Goal: Task Accomplishment & Management: Manage account settings

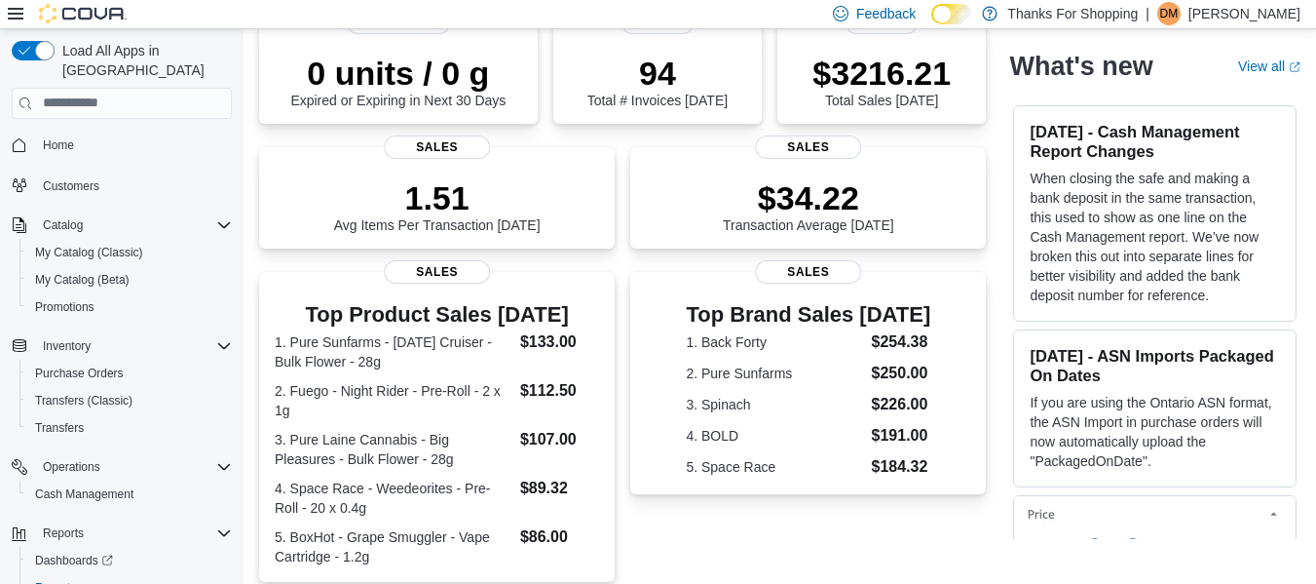
scroll to position [217, 0]
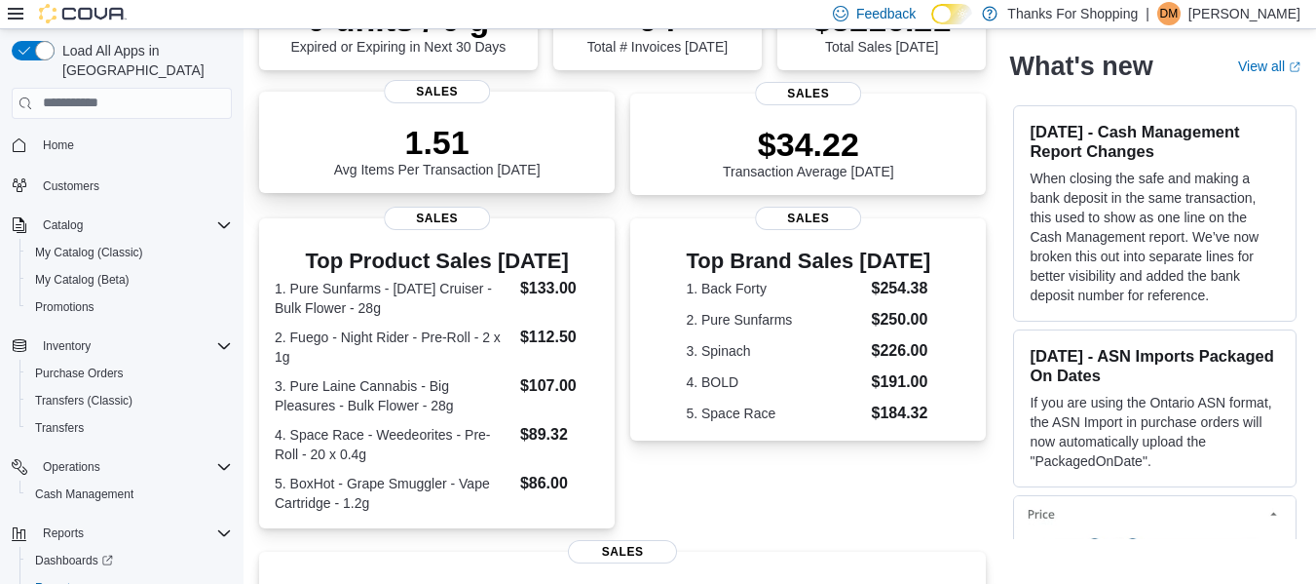
click at [457, 157] on p "1.51" at bounding box center [437, 142] width 207 height 39
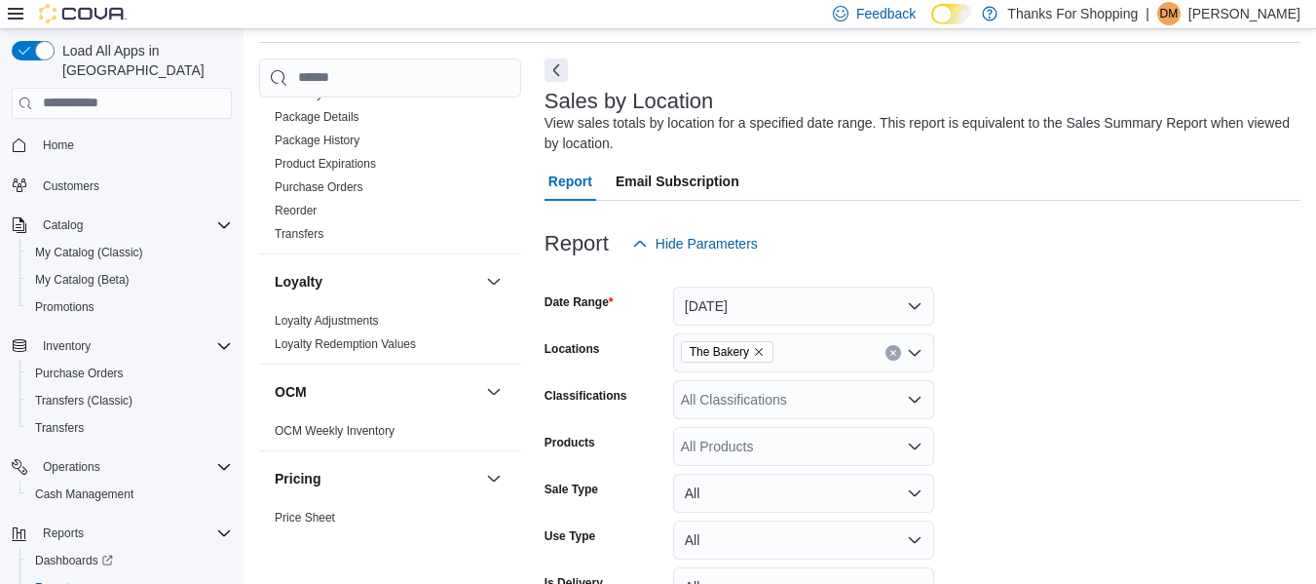
scroll to position [523, 0]
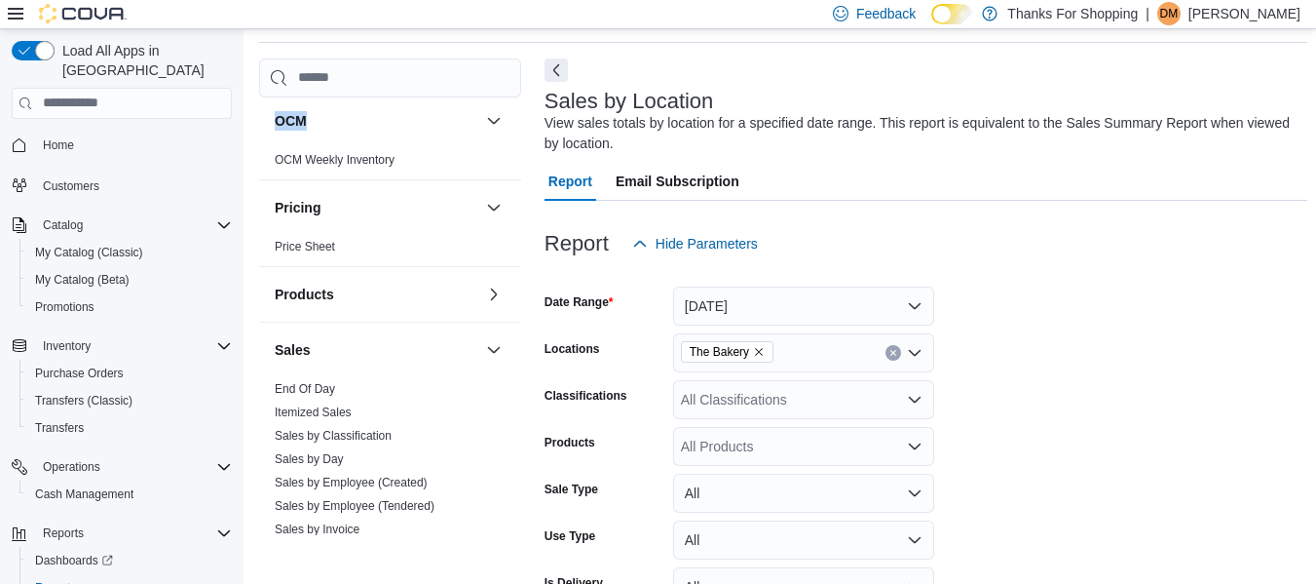
scroll to position [875, 0]
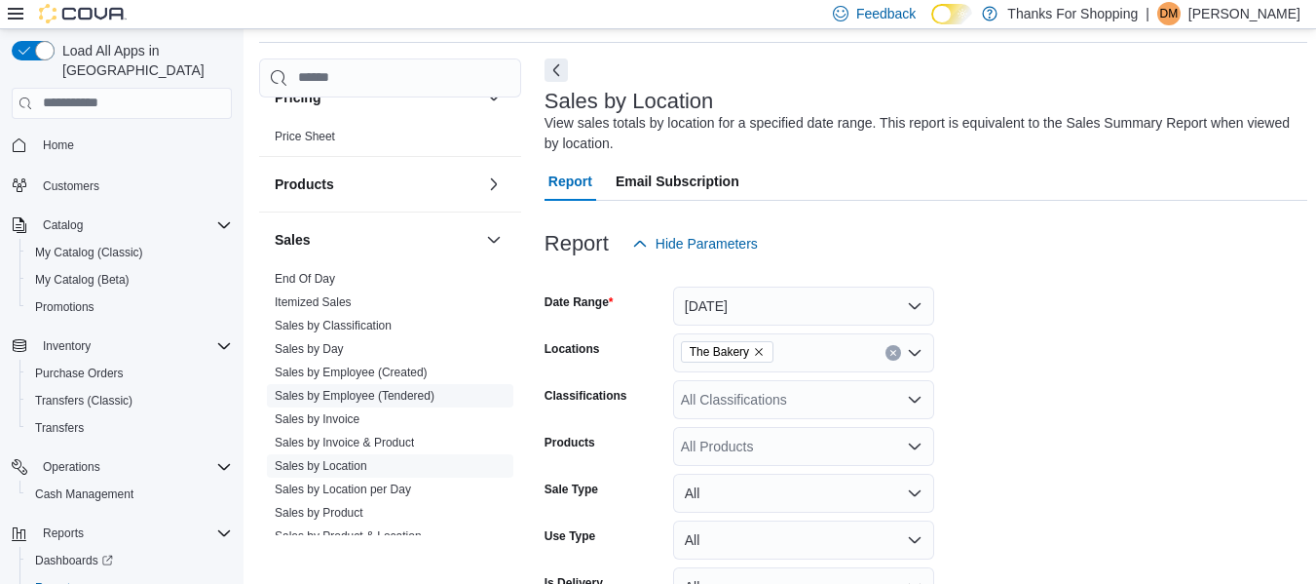
click at [415, 400] on link "Sales by Employee (Tendered)" at bounding box center [355, 396] width 160 height 14
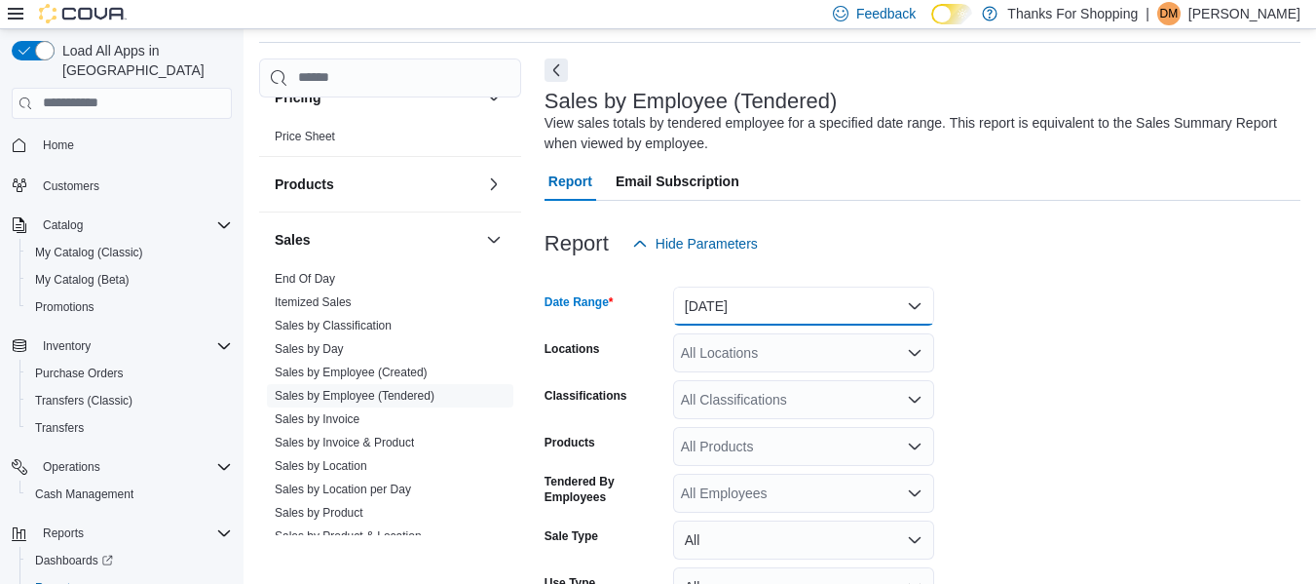
click at [767, 296] on button "[DATE]" at bounding box center [803, 305] width 261 height 39
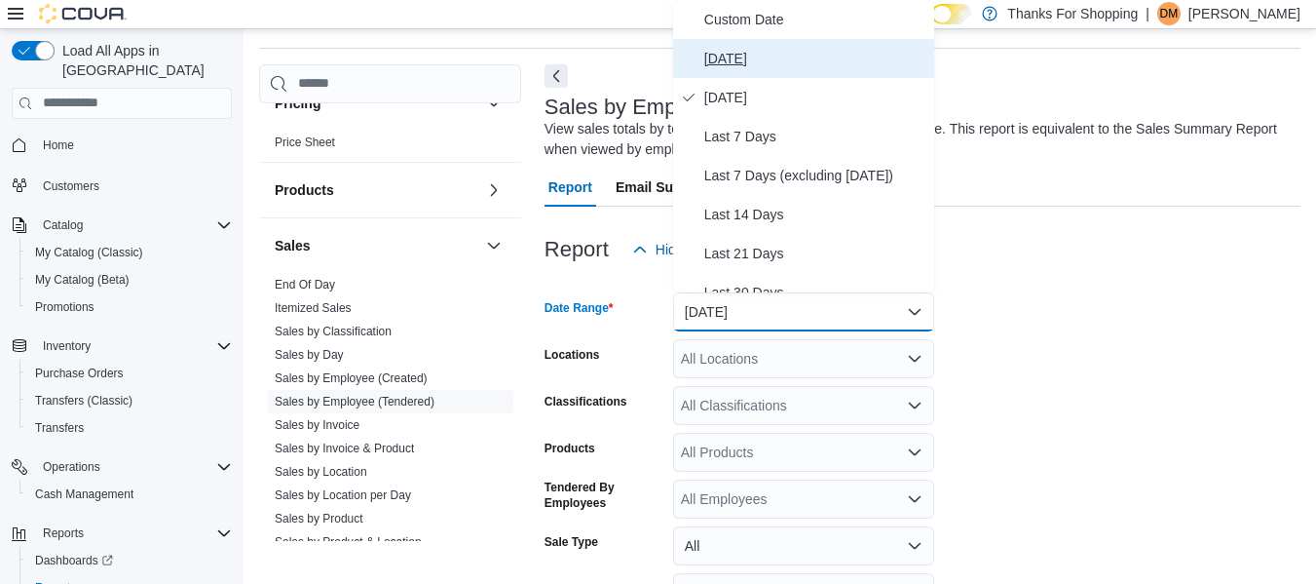
click at [747, 58] on span "[DATE]" at bounding box center [815, 58] width 222 height 23
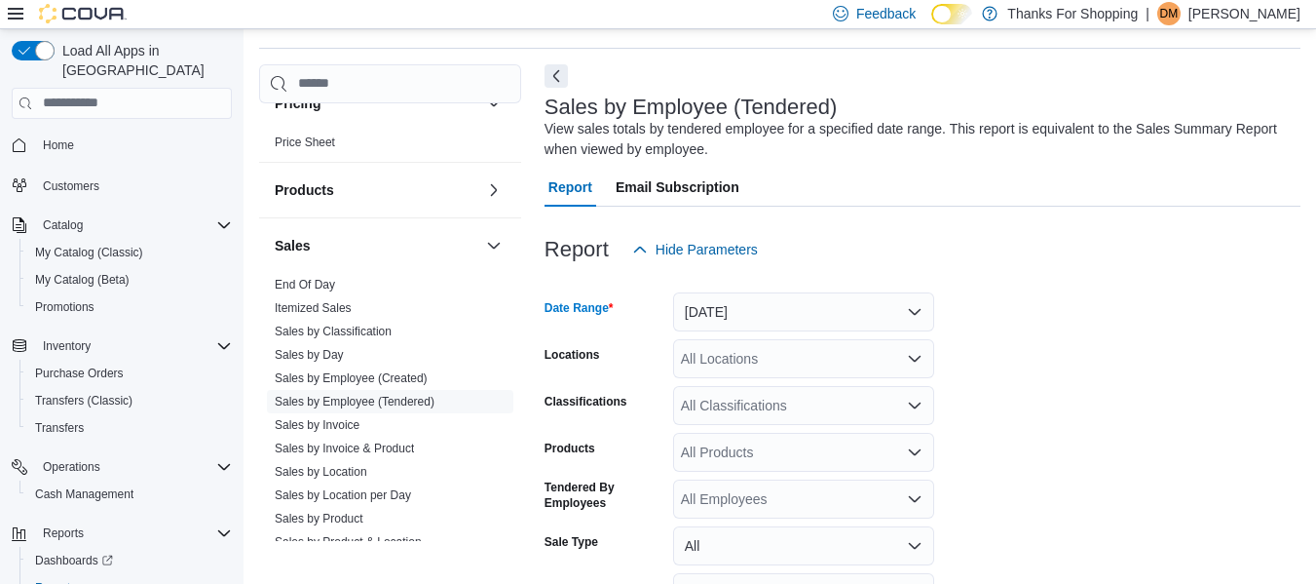
click at [1120, 314] on form "Date Range [DATE] Locations All Locations Classifications All Classifications P…" at bounding box center [923, 491] width 756 height 444
click at [882, 327] on button "[DATE]" at bounding box center [803, 311] width 261 height 39
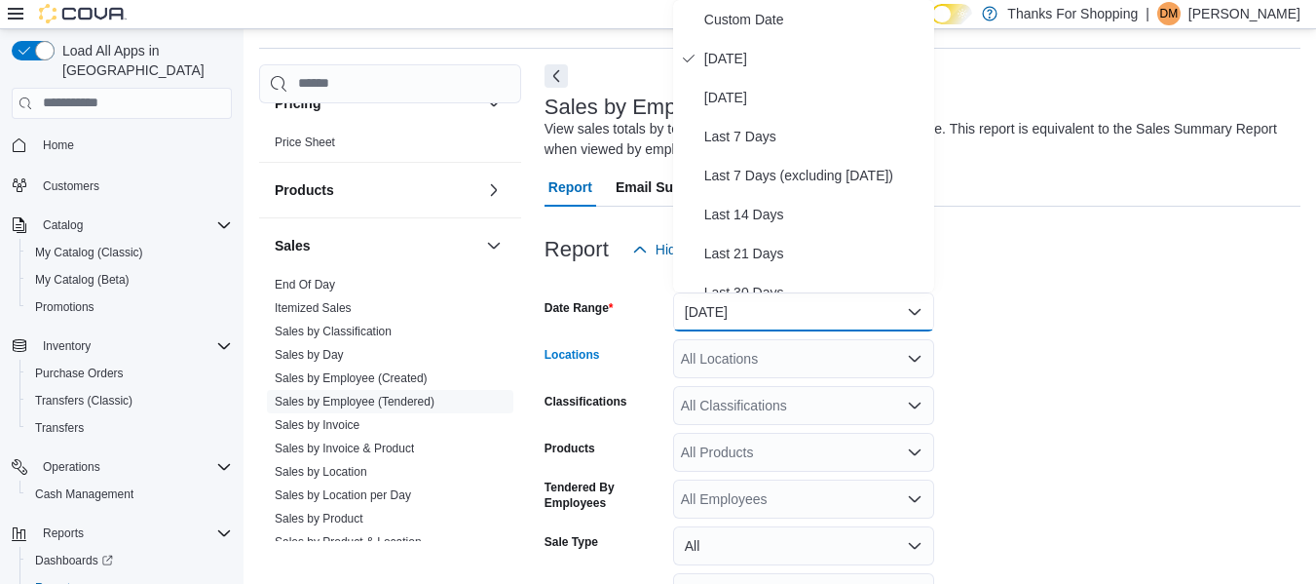
click at [861, 348] on div "All Locations" at bounding box center [803, 358] width 261 height 39
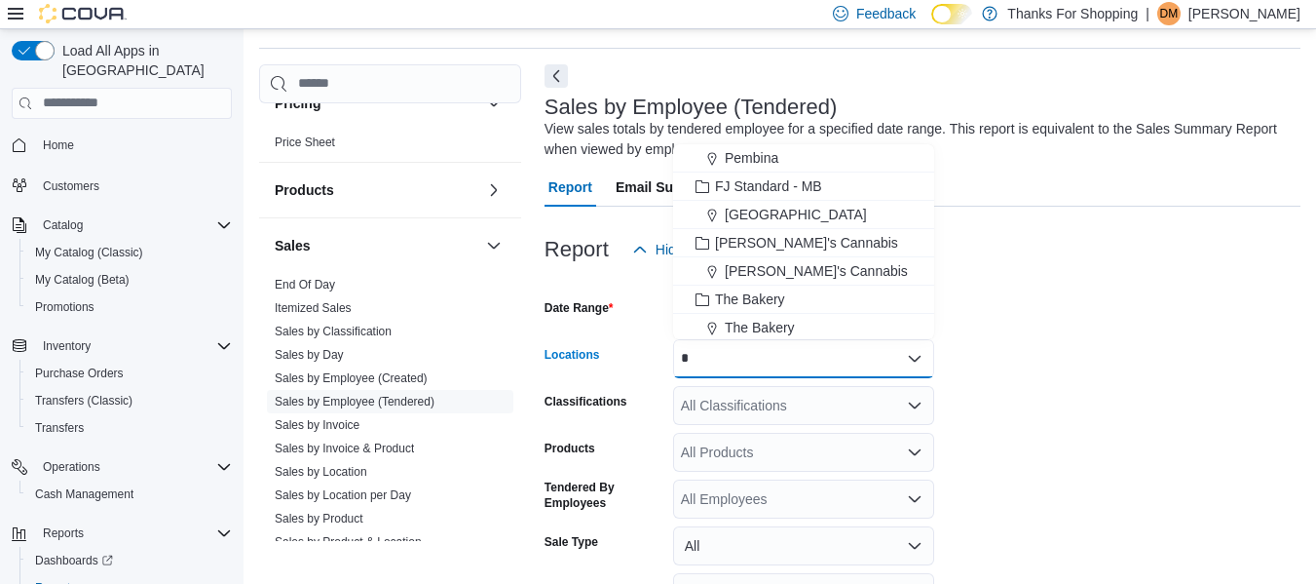
type input "*"
click at [747, 341] on div "*" at bounding box center [803, 358] width 261 height 39
click at [743, 325] on span "The Bakery" at bounding box center [760, 327] width 70 height 19
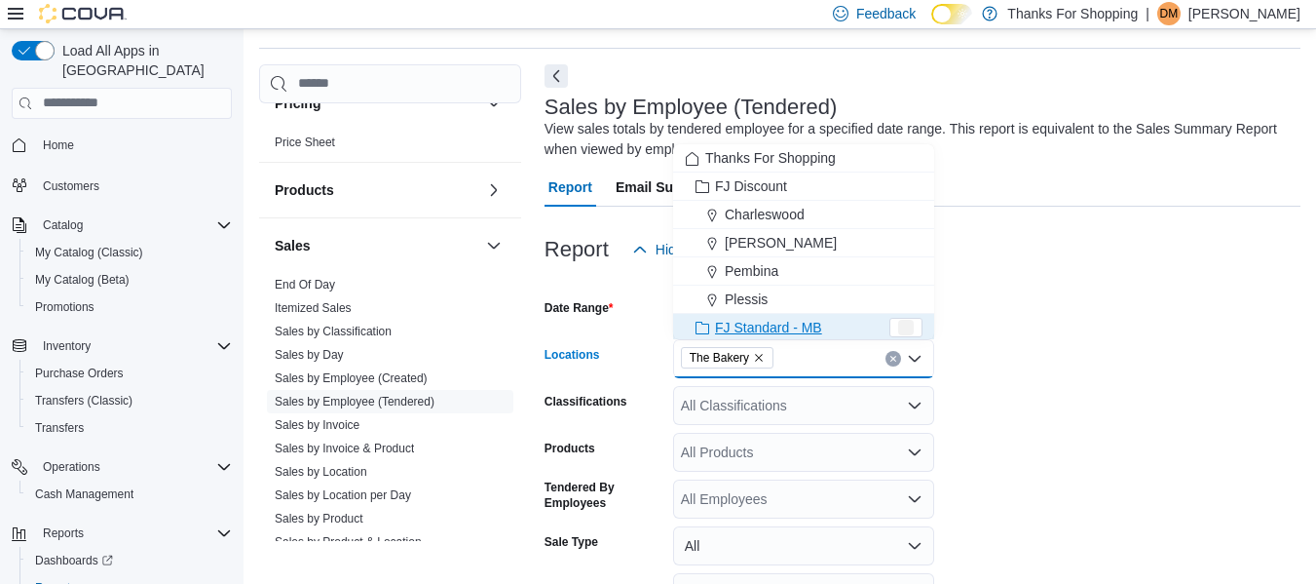
scroll to position [3, 0]
click at [1081, 359] on form "Date Range [DATE] Locations The Bakery Combo box. Selected. The Bakery. Press B…" at bounding box center [923, 491] width 756 height 444
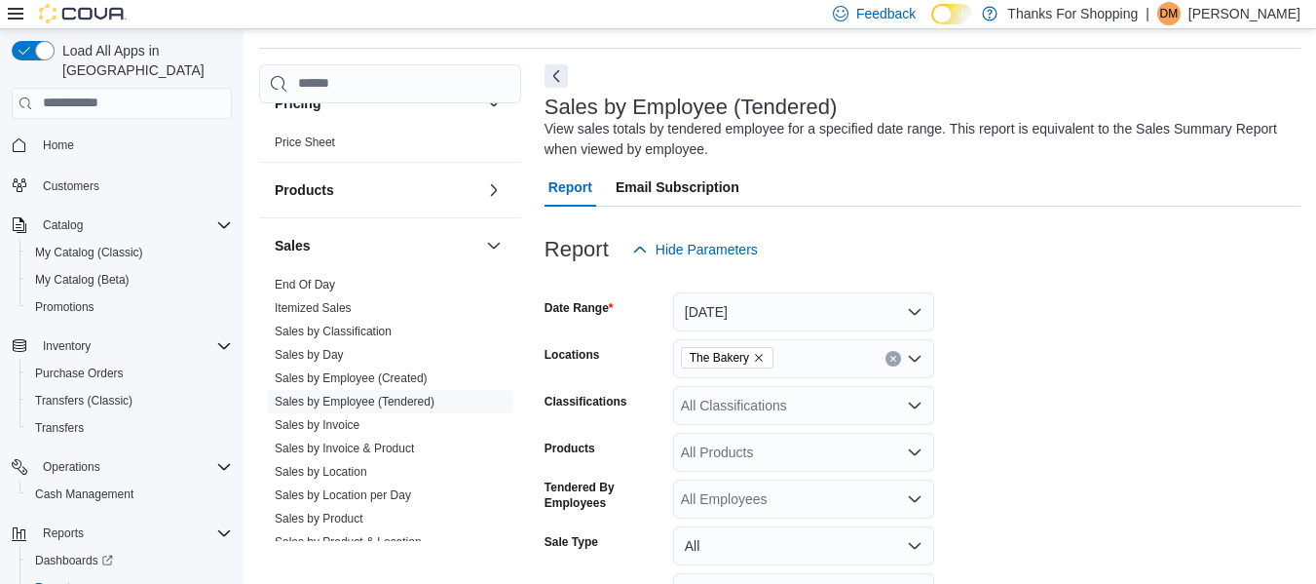
scroll to position [228, 0]
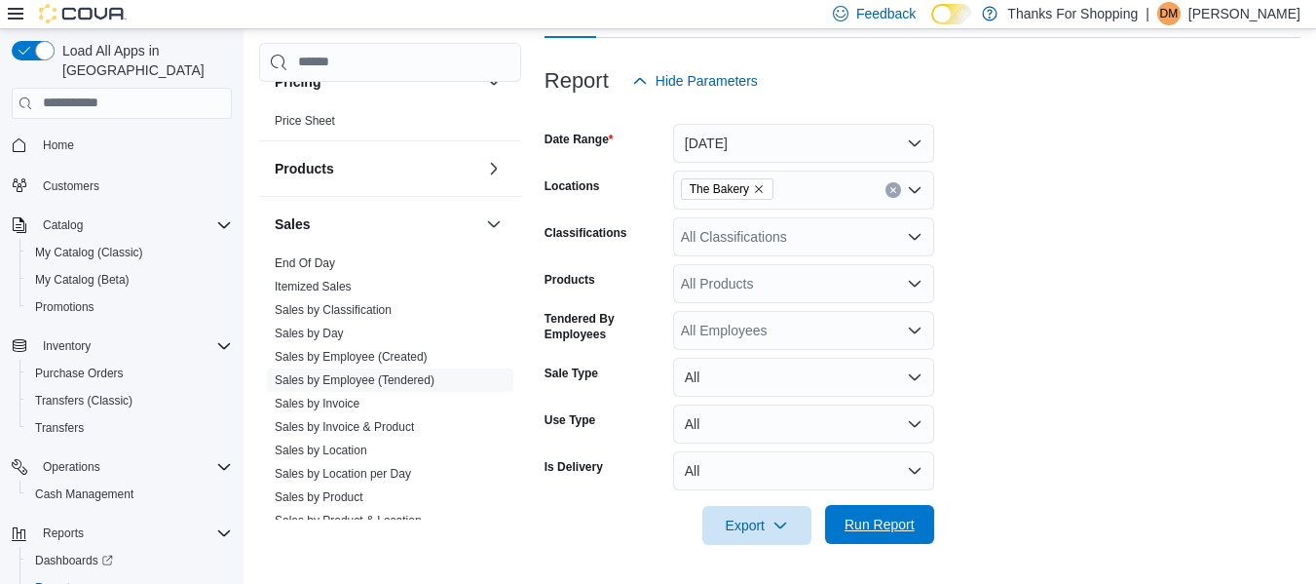
click at [892, 518] on span "Run Report" at bounding box center [880, 523] width 70 height 19
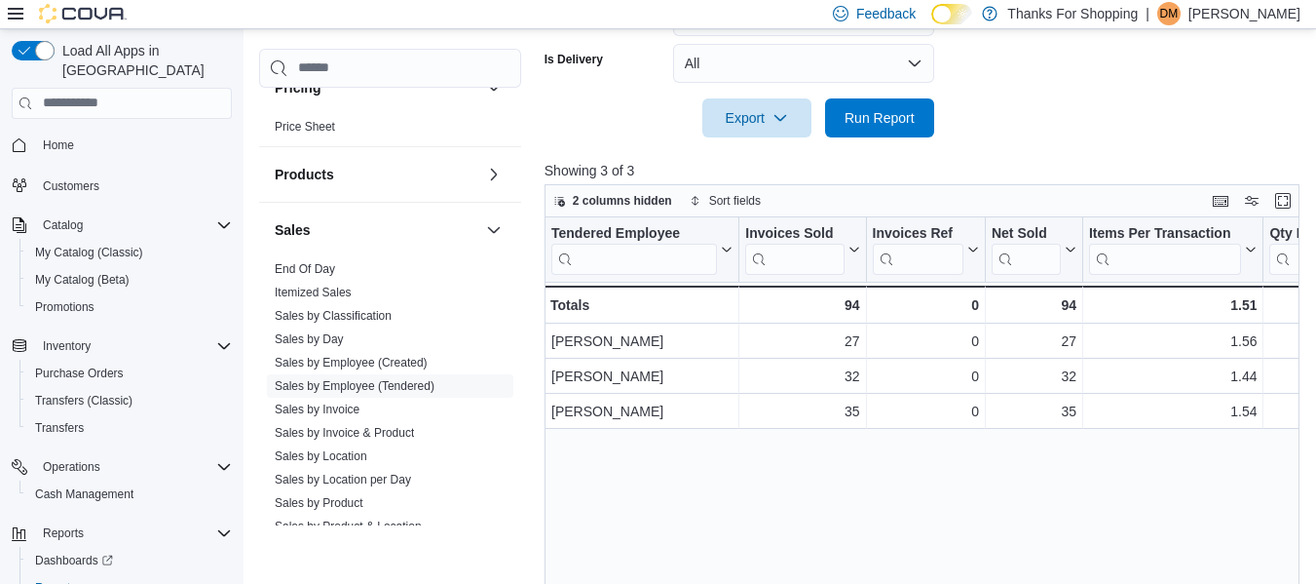
scroll to position [718, 0]
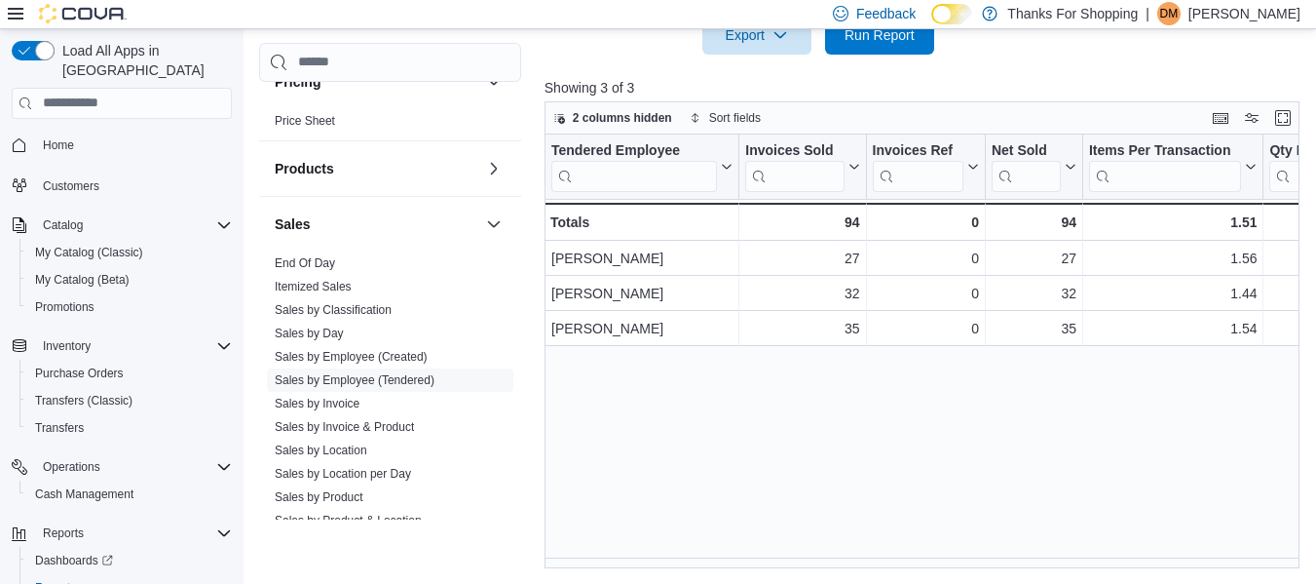
drag, startPoint x: 676, startPoint y: 568, endPoint x: 696, endPoint y: 564, distance: 19.9
click at [695, 564] on div "Tendered Employee Click to view column header actions Invoices Sold Click to vi…" at bounding box center [926, 351] width 763 height 434
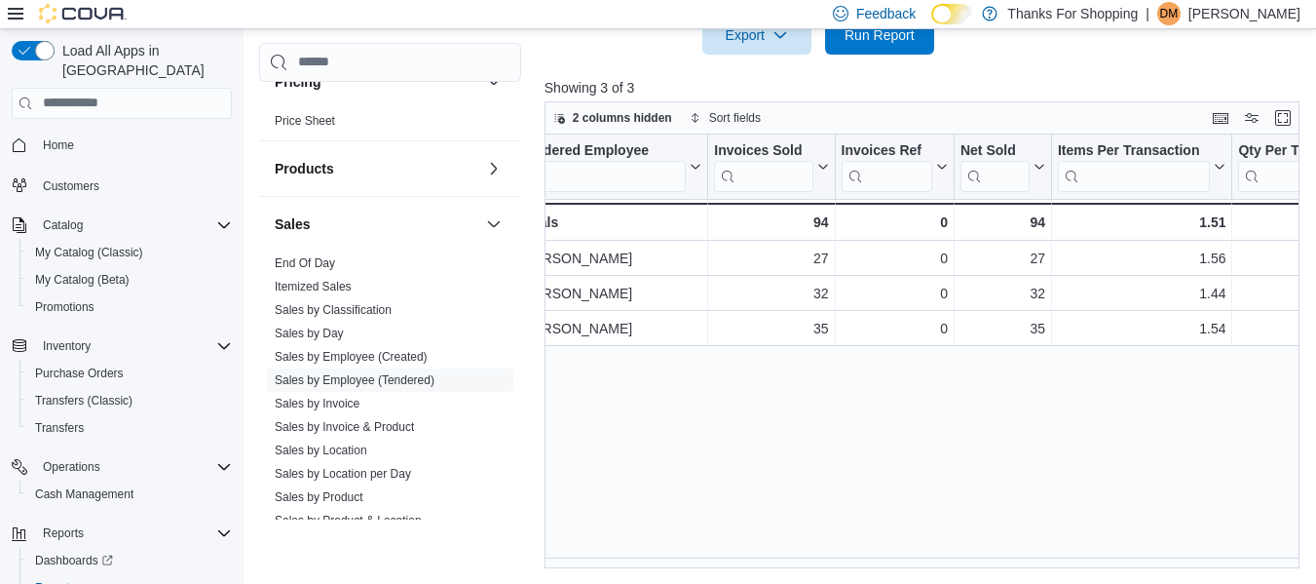
scroll to position [0, 0]
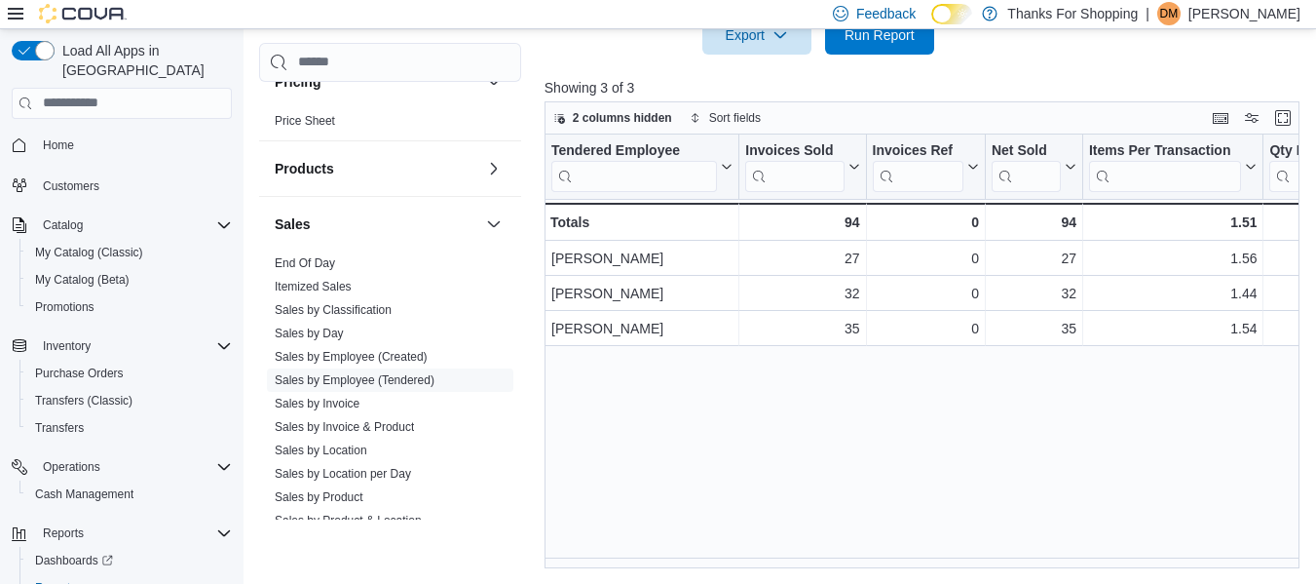
click at [657, 495] on div "Tendered Employee Click to view column header actions Invoices Sold Click to vi…" at bounding box center [926, 351] width 763 height 434
click at [105, 241] on span "My Catalog (Classic)" at bounding box center [89, 252] width 108 height 23
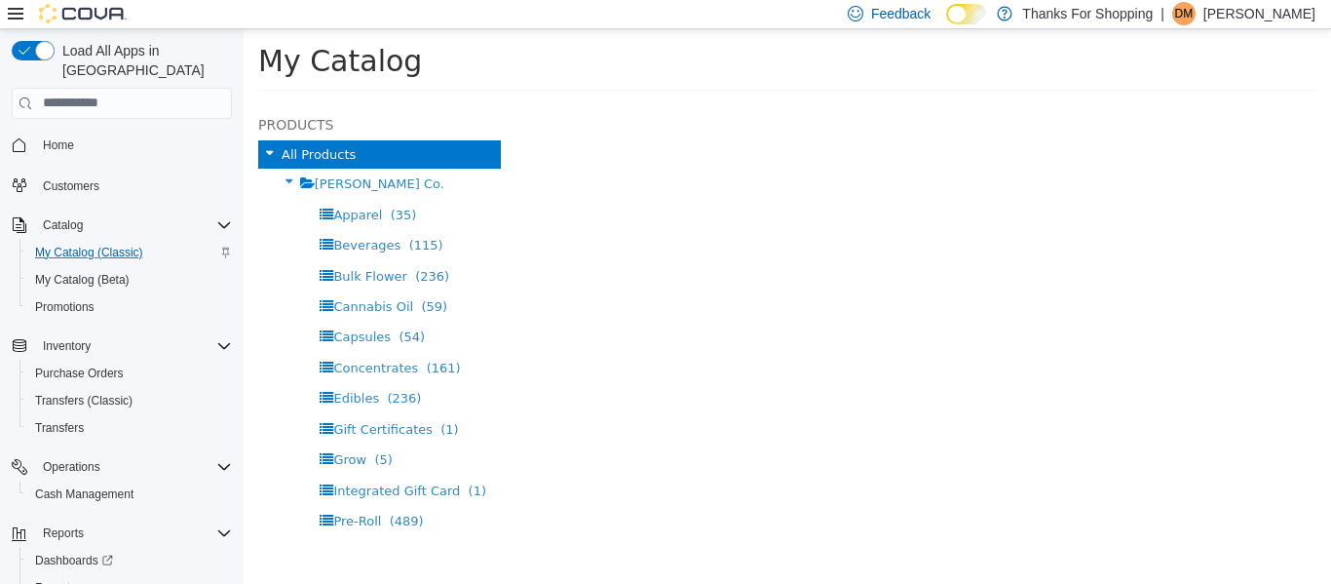
select select "**********"
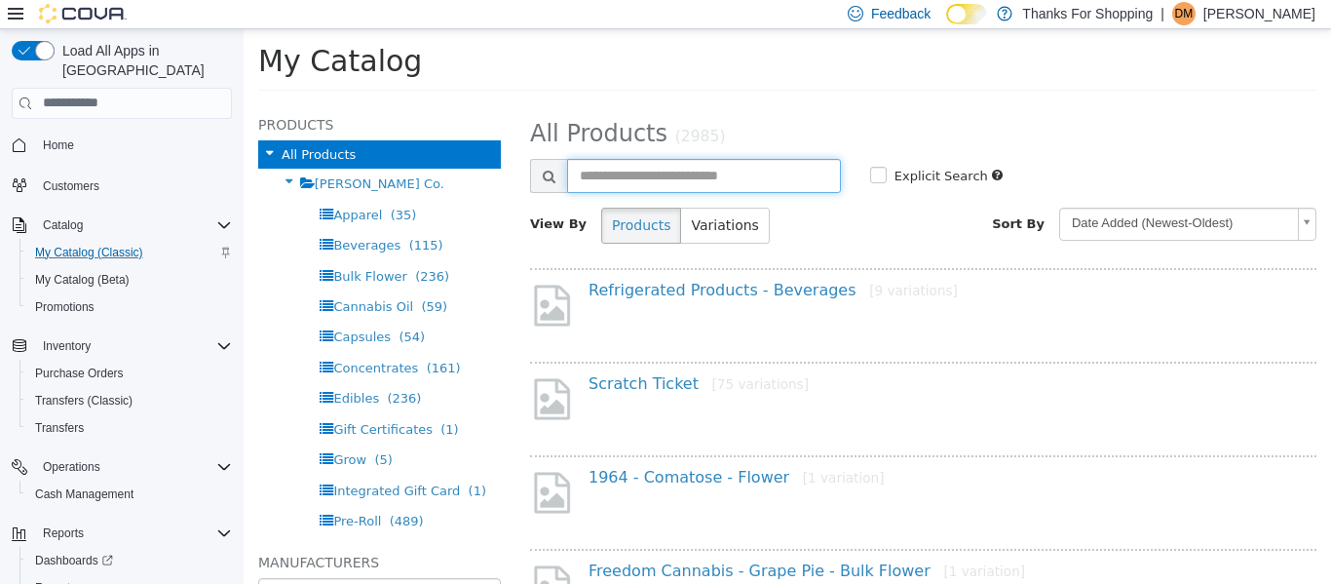
click at [732, 181] on input "text" at bounding box center [704, 175] width 274 height 34
type input "*******"
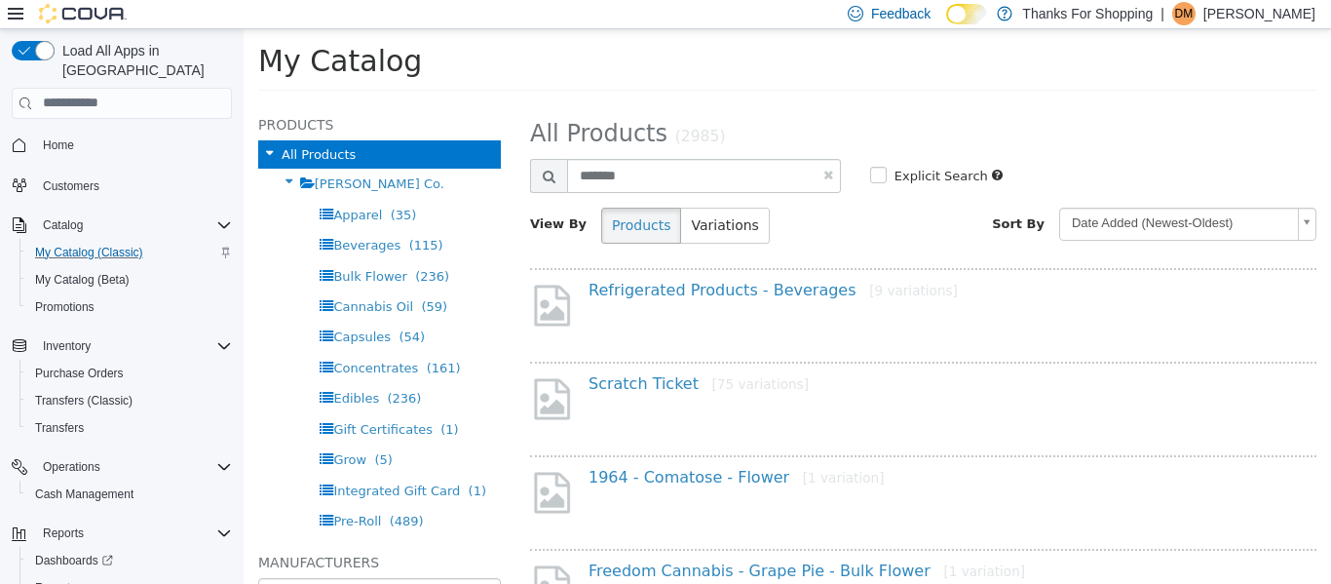
select select "**********"
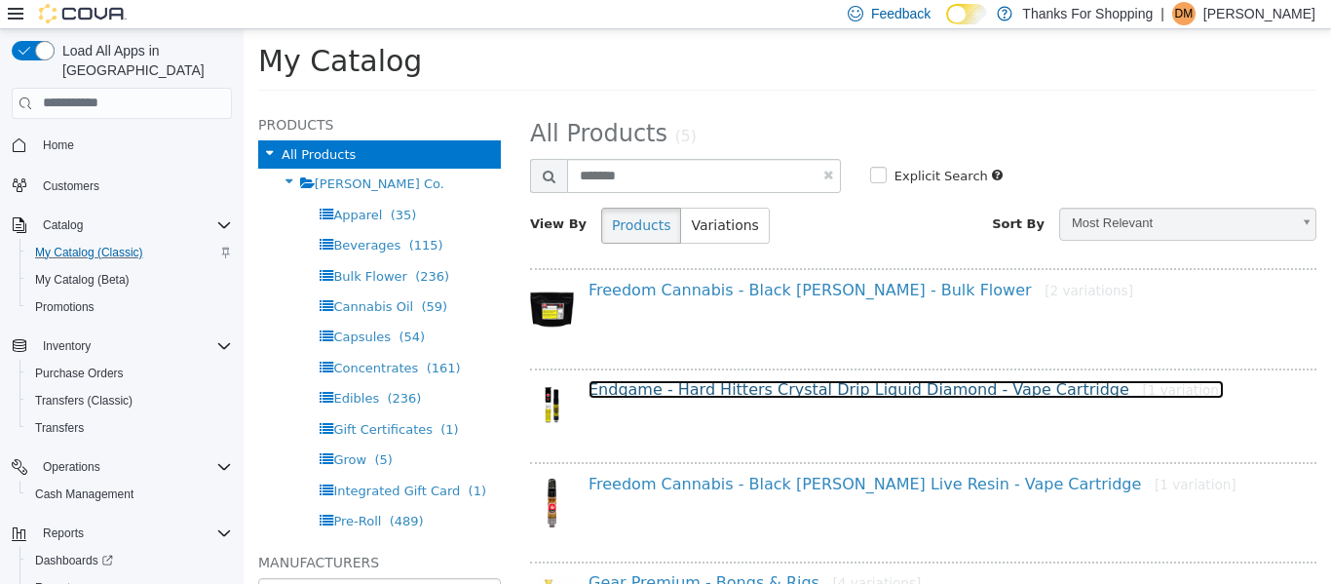
click at [726, 383] on link "Endgame - Hard Hitters Crystal Drip Liquid Diamond - Vape Cartridge [1 variatio…" at bounding box center [905, 388] width 635 height 19
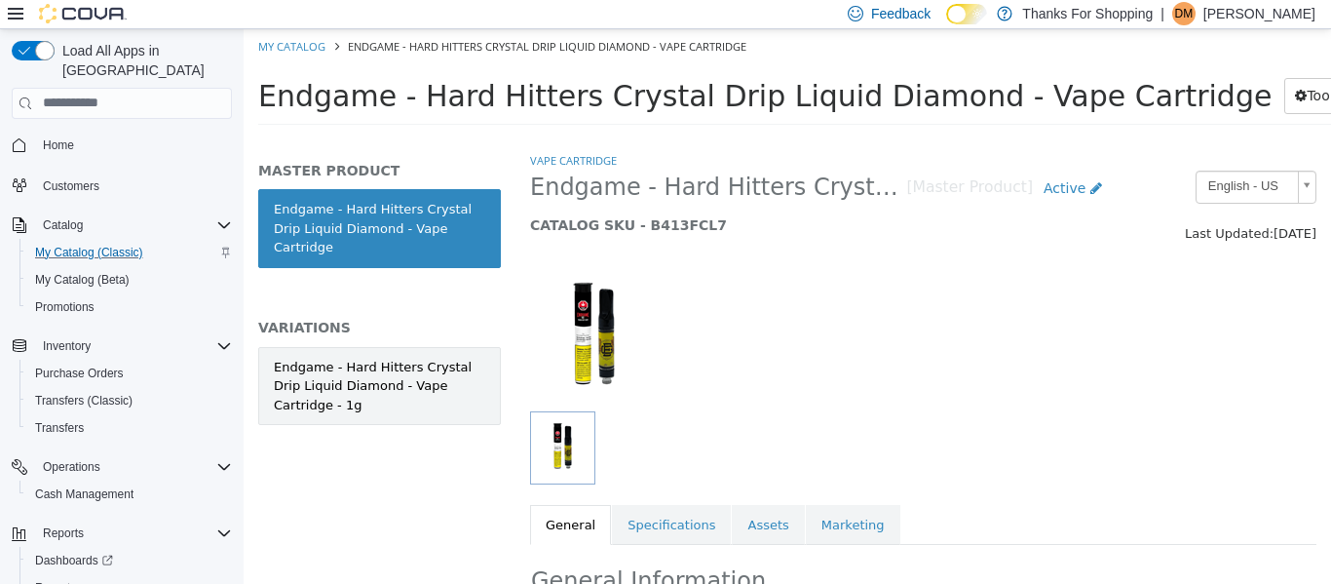
click at [394, 372] on div "Endgame - Hard Hitters Crystal Drip Liquid Diamond - Vape Cartridge - 1g" at bounding box center [379, 385] width 211 height 57
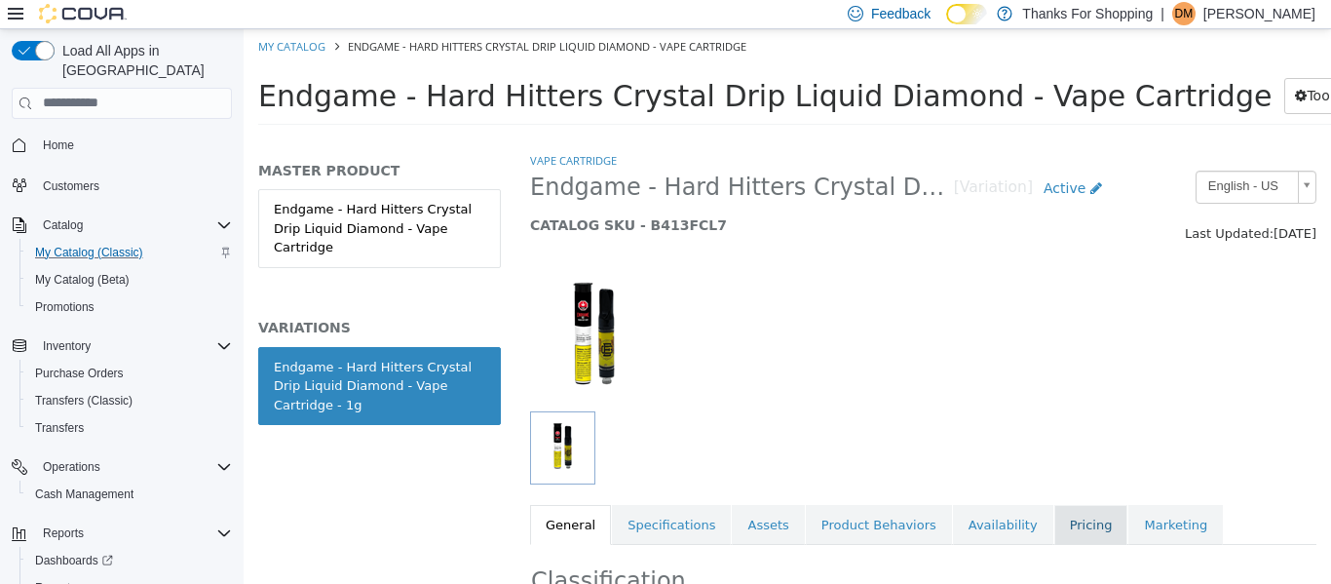
click at [1054, 510] on link "Pricing" at bounding box center [1091, 524] width 74 height 41
drag, startPoint x: 1315, startPoint y: 275, endPoint x: 1330, endPoint y: 385, distance: 111.1
click at [1330, 384] on div "Vape Cartridge Endgame - Hard Hitters Crystal Drip Liquid Diamond - Vape Cartri…" at bounding box center [922, 366] width 815 height 433
click at [55, 137] on span "Home" at bounding box center [58, 144] width 31 height 23
